Goal: Task Accomplishment & Management: Use online tool/utility

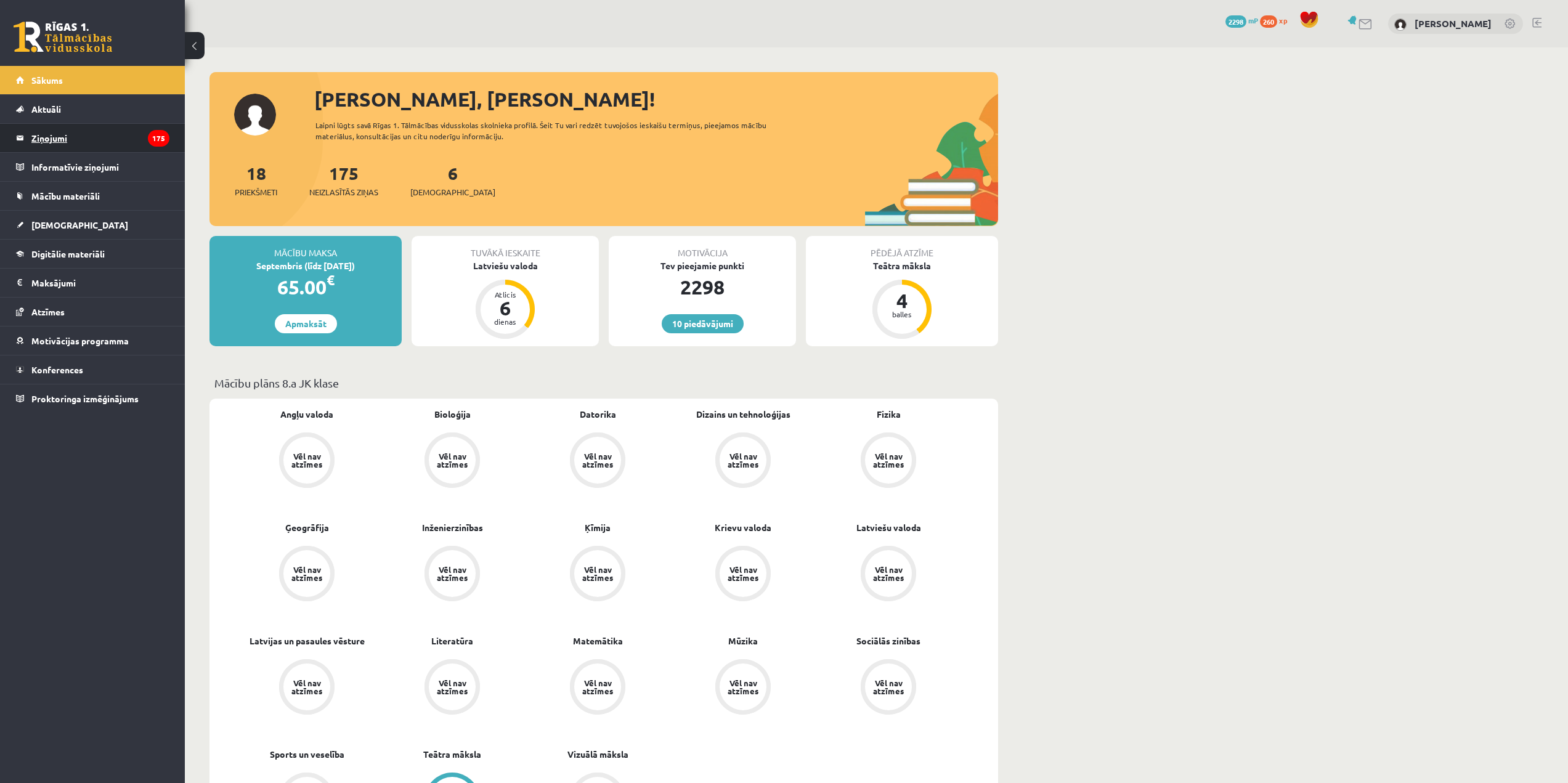
click at [104, 141] on legend "Ziņojumi 175" at bounding box center [101, 138] width 138 height 28
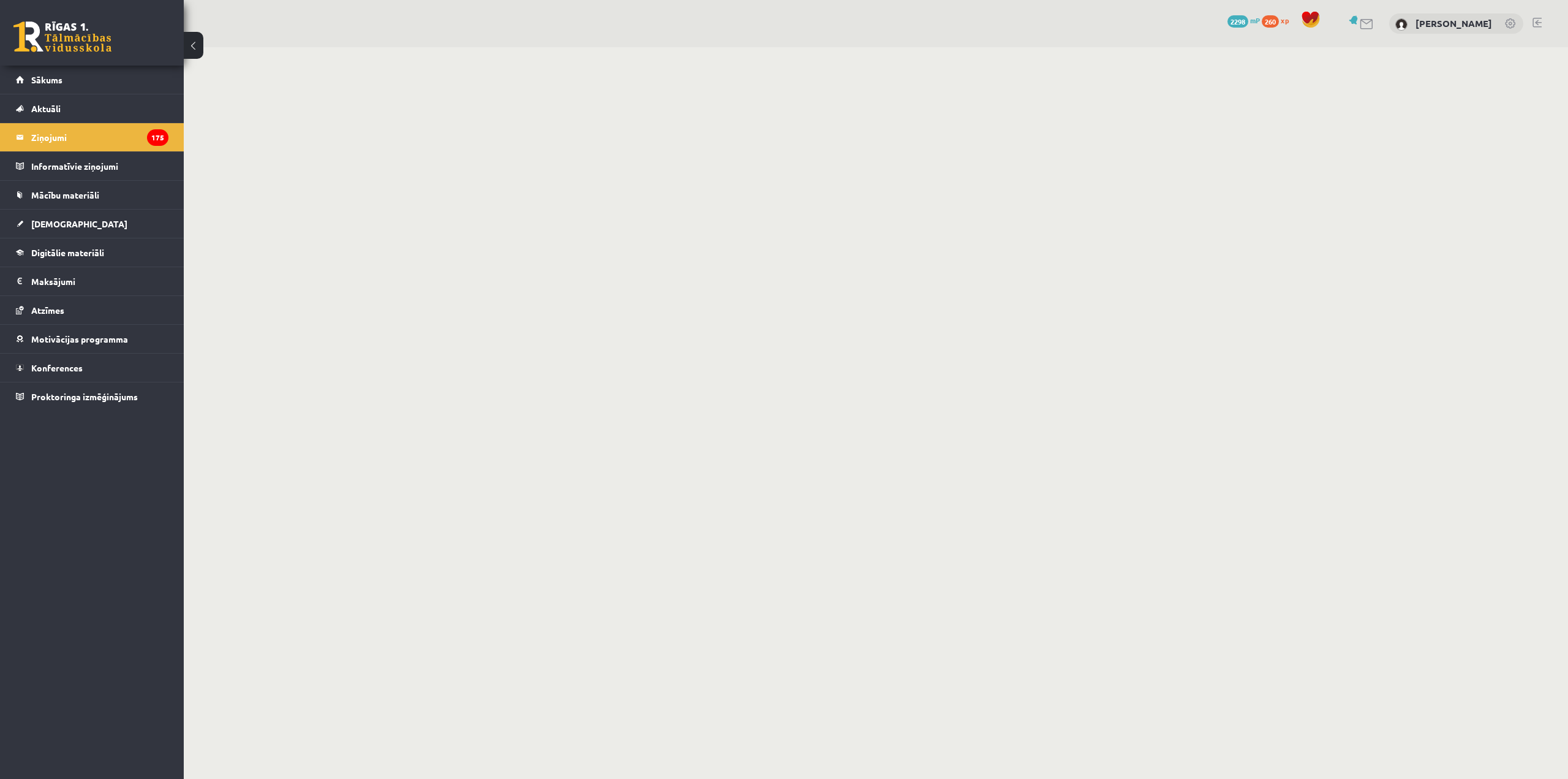
click at [1405, 23] on img at bounding box center [1401, 24] width 13 height 13
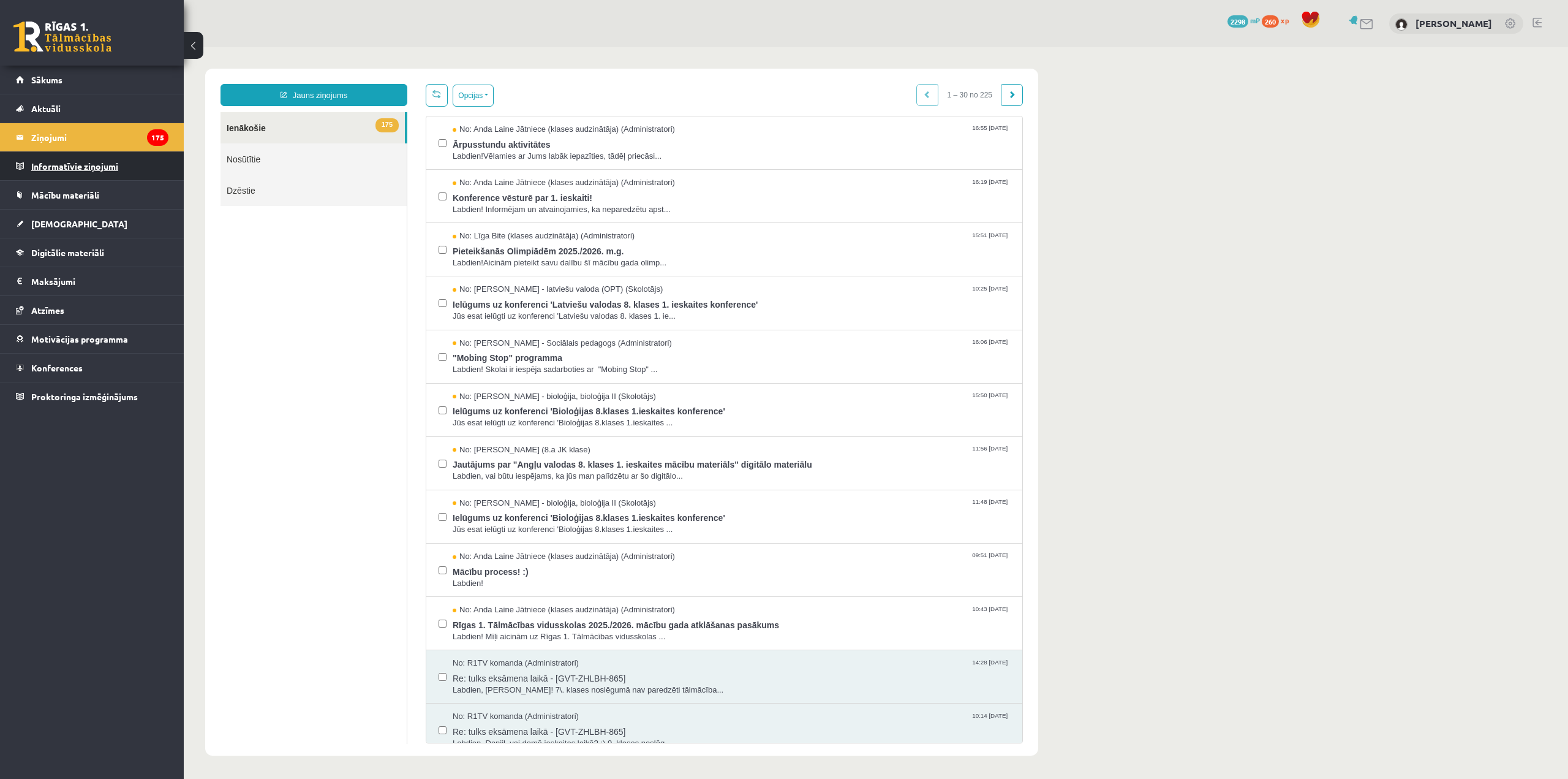
click at [91, 170] on legend "Informatīvie ziņojumi 0" at bounding box center [100, 166] width 137 height 28
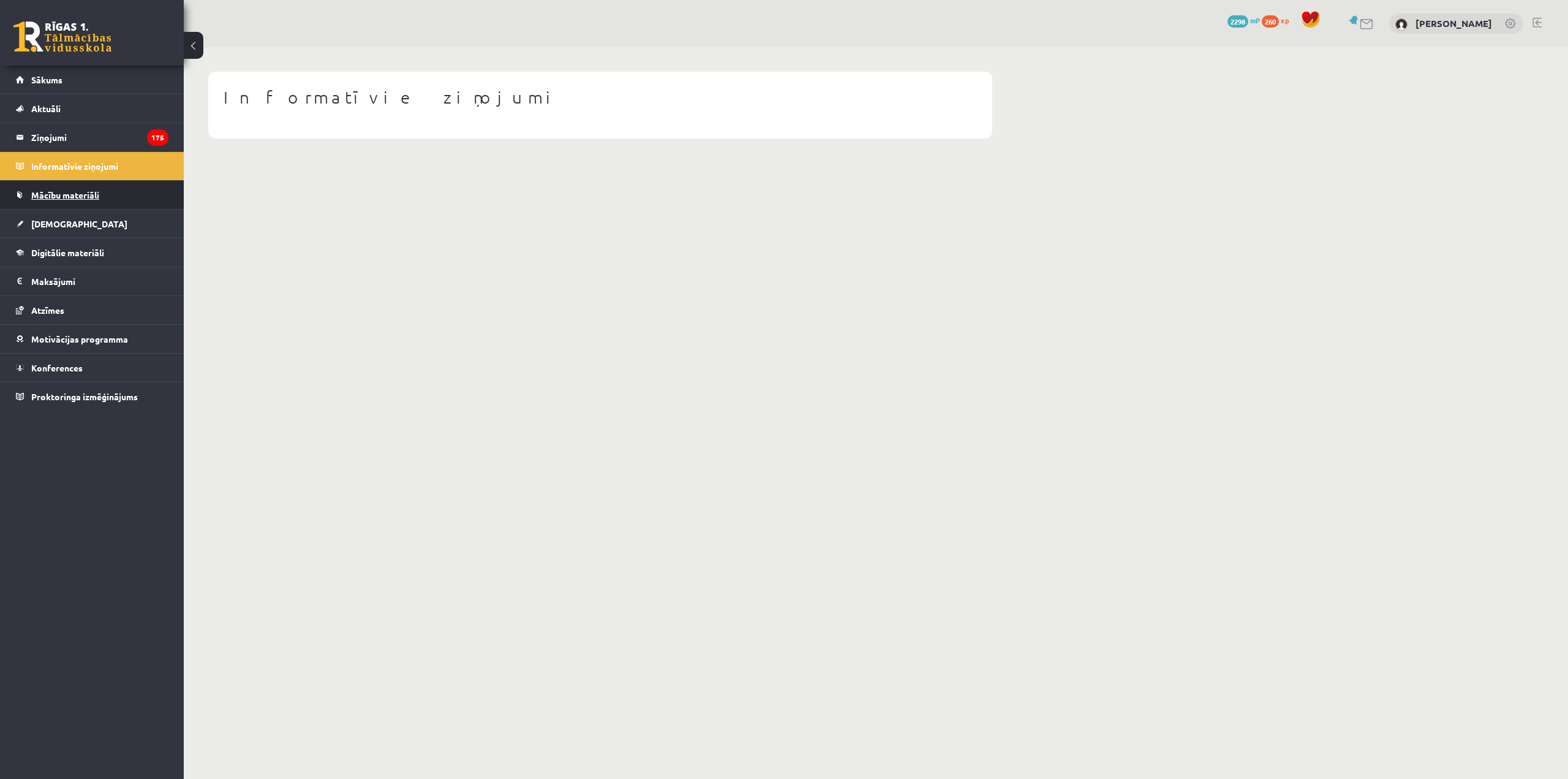
click at [93, 195] on span "Mācību materiāli" at bounding box center [65, 195] width 68 height 11
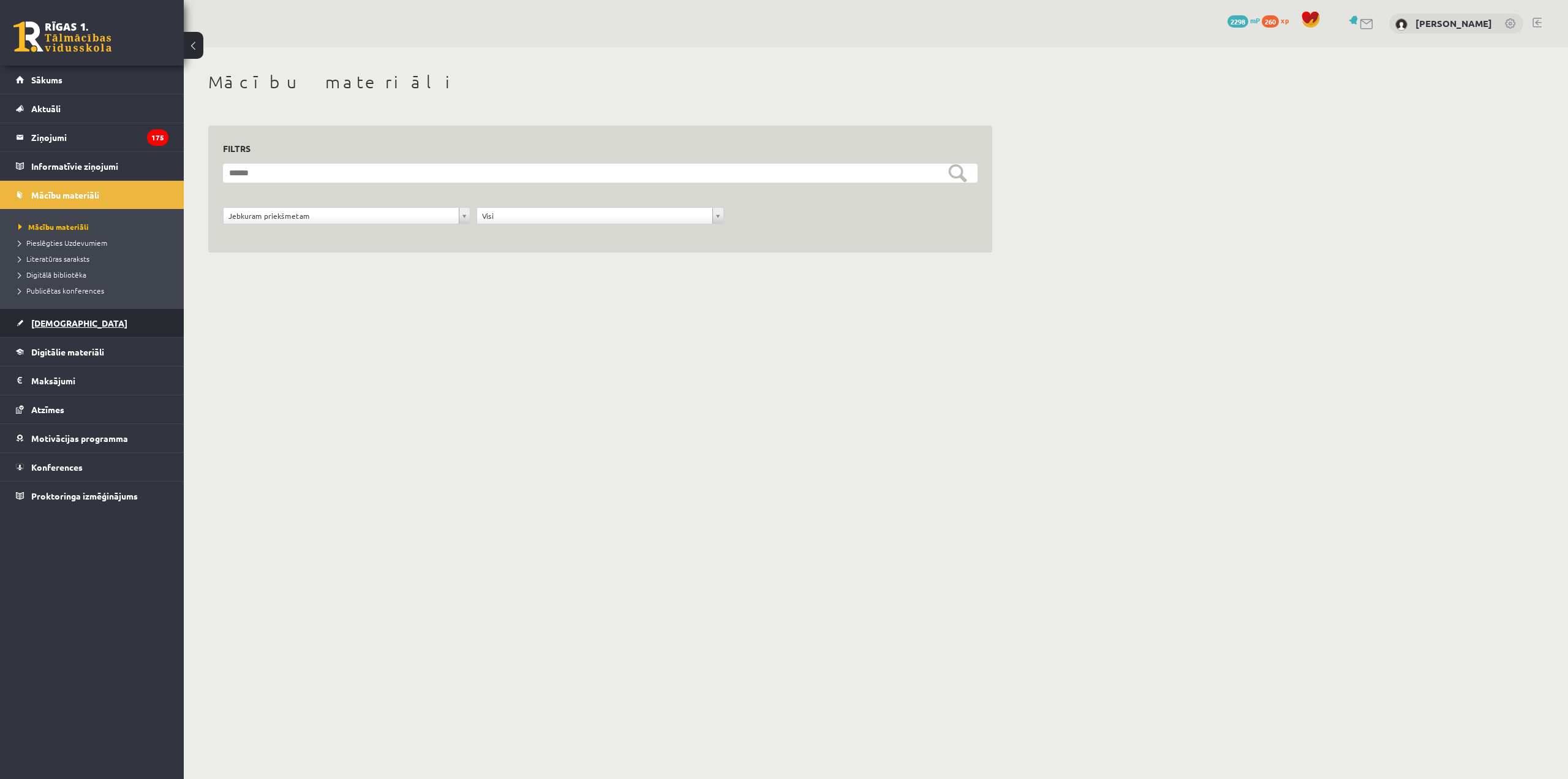
click at [102, 322] on link "[DEMOGRAPHIC_DATA]" at bounding box center [92, 323] width 152 height 28
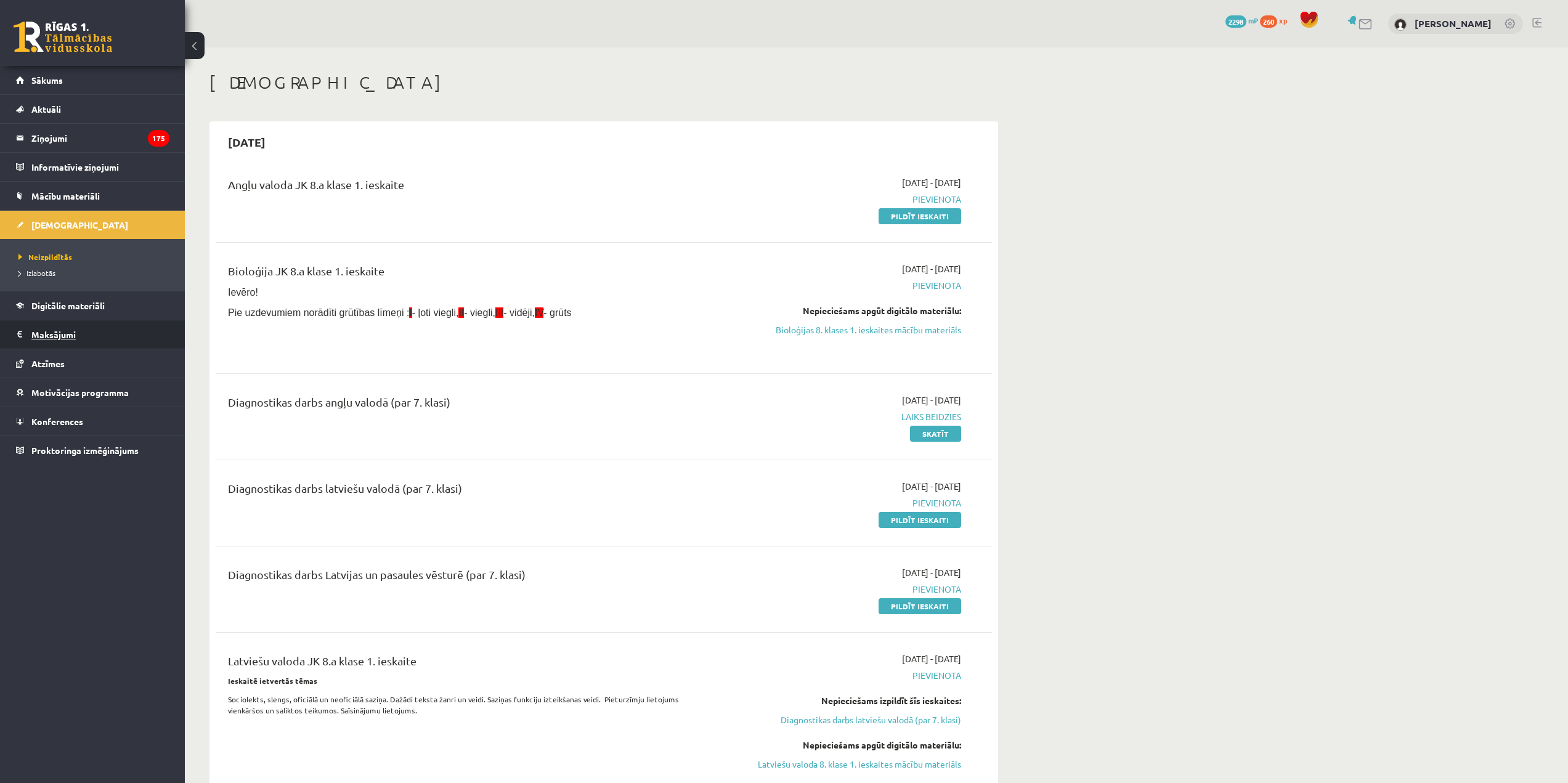
click at [111, 343] on legend "Maksājumi 0" at bounding box center [101, 334] width 138 height 28
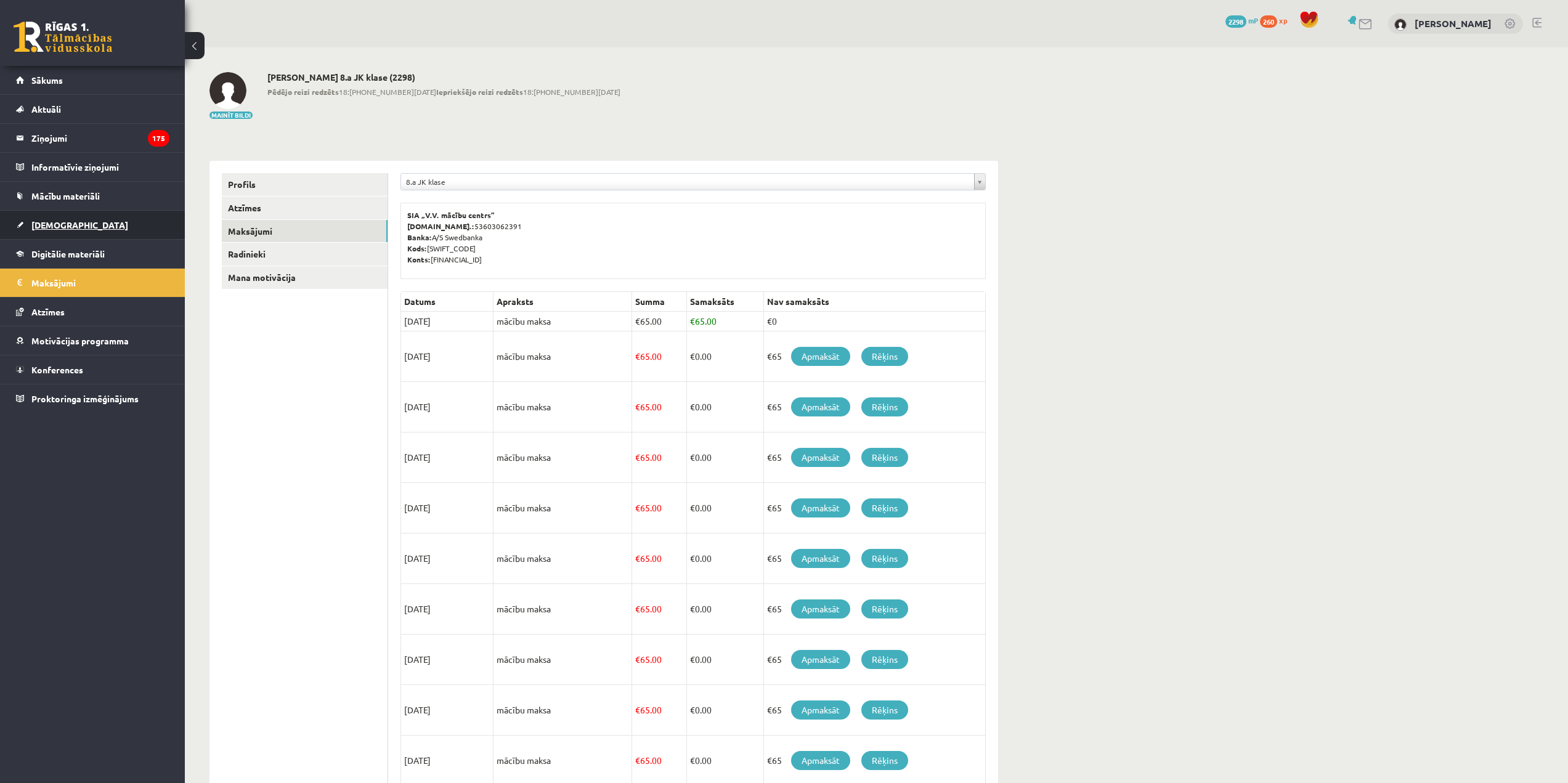
click at [80, 214] on link "[DEMOGRAPHIC_DATA]" at bounding box center [92, 224] width 153 height 28
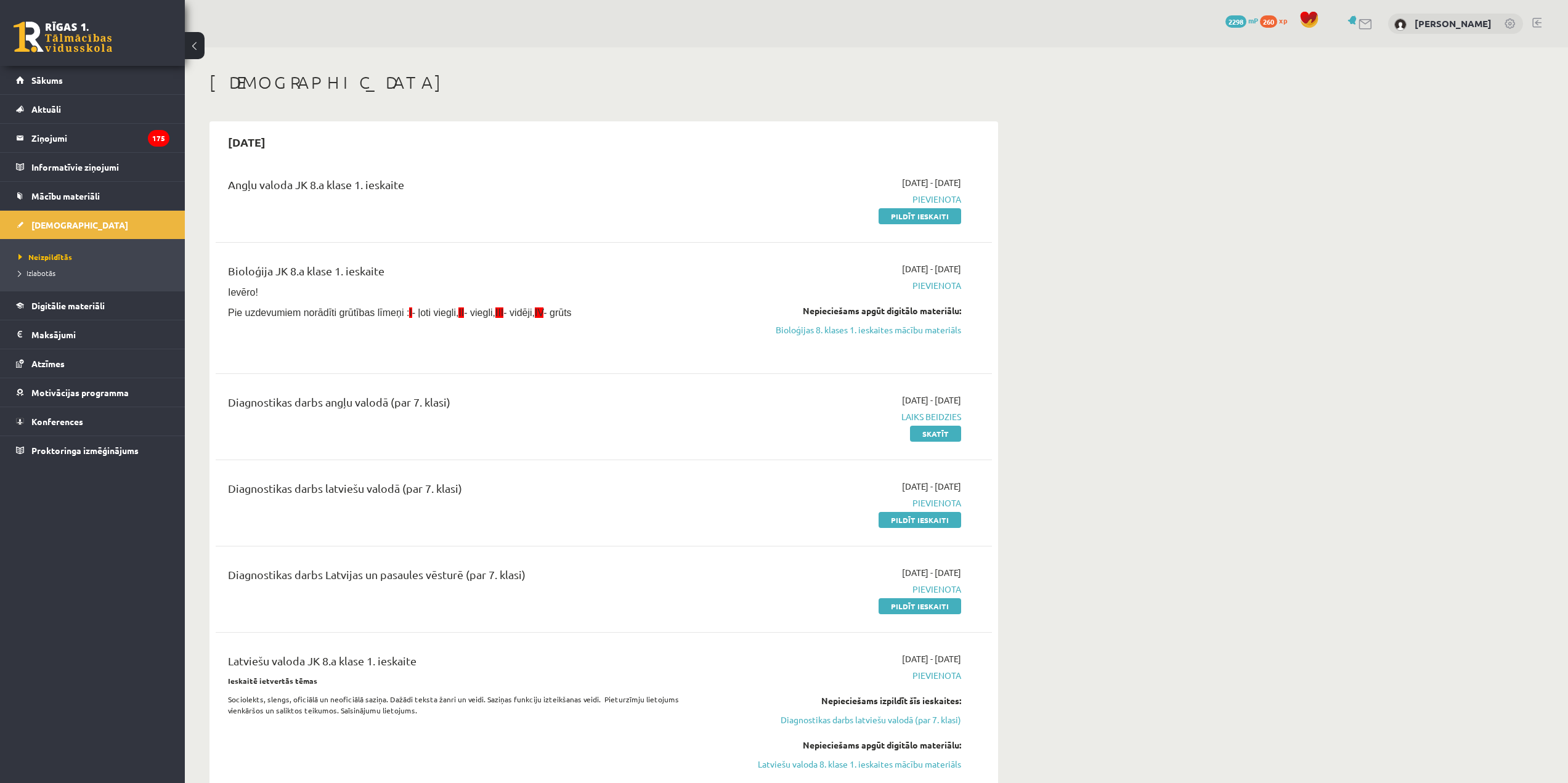
drag, startPoint x: 953, startPoint y: 179, endPoint x: 992, endPoint y: 214, distance: 52.4
click at [963, 186] on div "[DATE] - [DATE] [GEOGRAPHIC_DATA] Pildīt ieskaiti" at bounding box center [845, 198] width 251 height 46
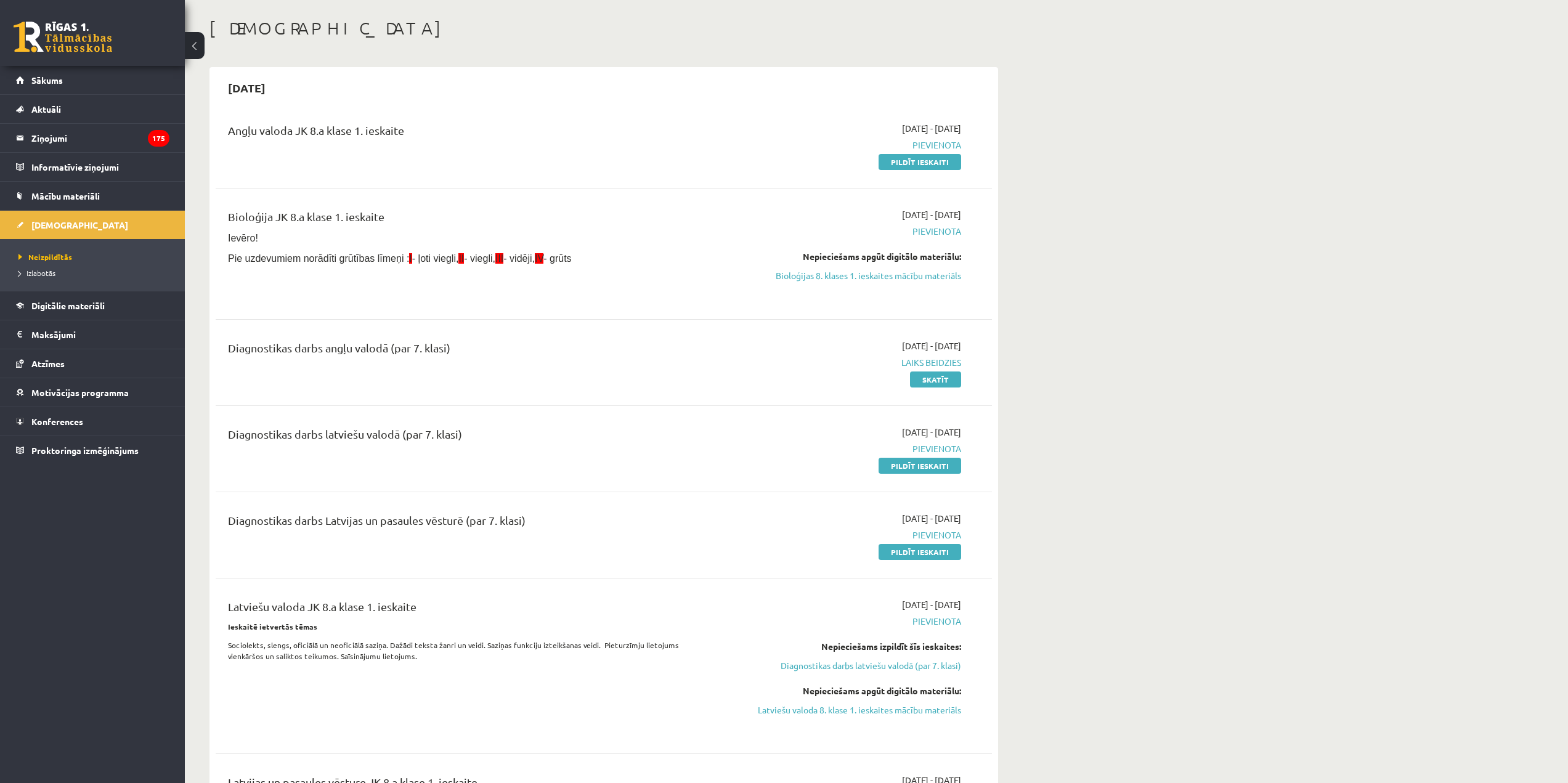
scroll to position [62, 0]
